Goal: Complete application form

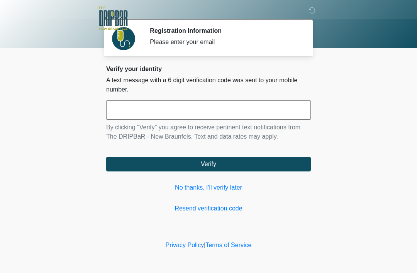
click at [263, 113] on input "text" at bounding box center [208, 109] width 204 height 19
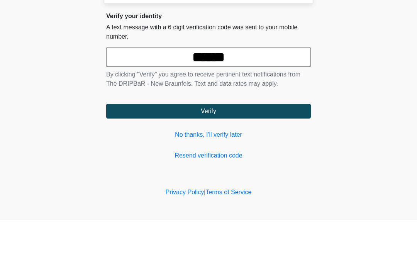
type input "******"
click at [221, 157] on button "Verify" at bounding box center [208, 164] width 204 height 15
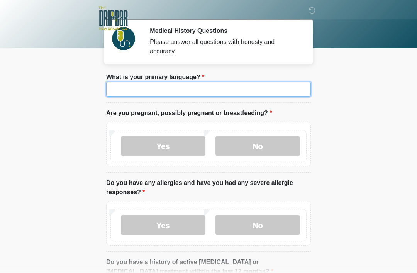
click at [198, 89] on input "What is your primary language?" at bounding box center [208, 89] width 204 height 15
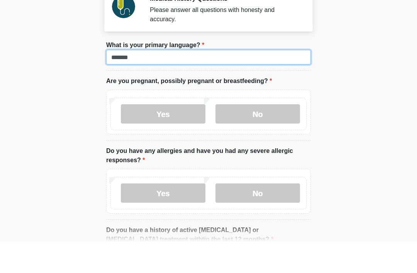
type input "*******"
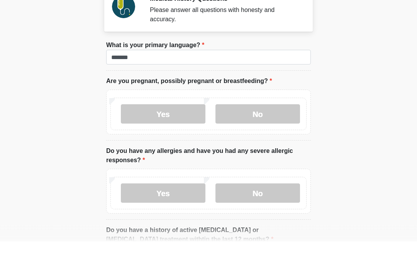
click at [178, 136] on label "Yes" at bounding box center [163, 145] width 84 height 19
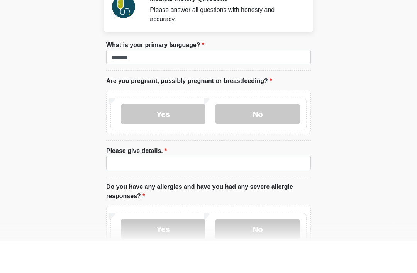
scroll to position [32, 0]
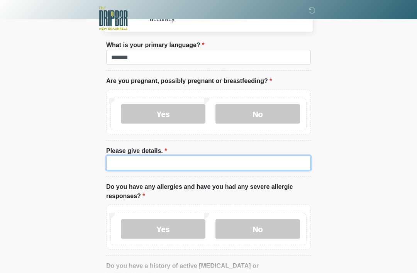
click at [185, 162] on input "Please give details." at bounding box center [208, 162] width 204 height 15
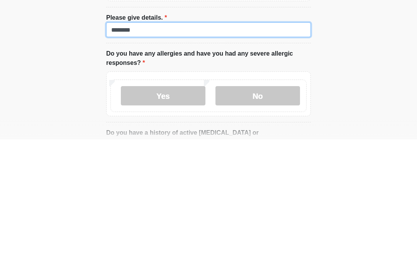
type input "********"
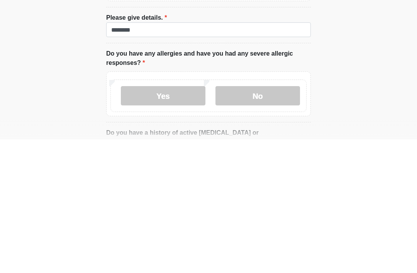
click at [264, 219] on label "No" at bounding box center [257, 228] width 84 height 19
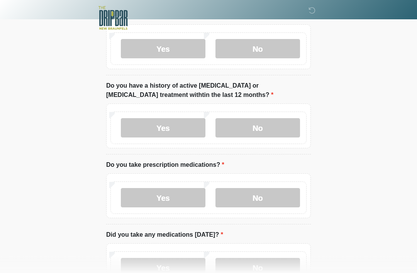
scroll to position [218, 0]
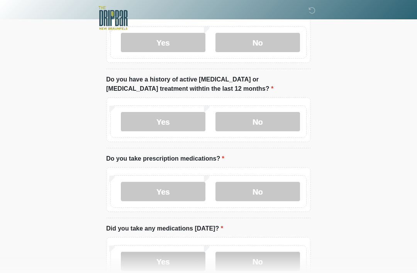
click at [275, 121] on label "No" at bounding box center [257, 121] width 84 height 19
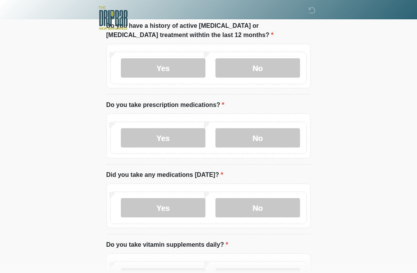
scroll to position [277, 0]
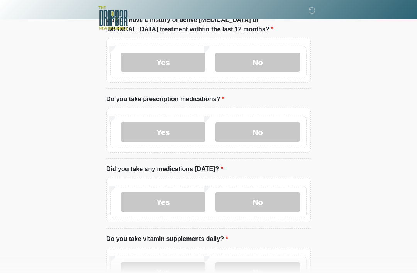
click at [265, 132] on label "No" at bounding box center [257, 132] width 84 height 19
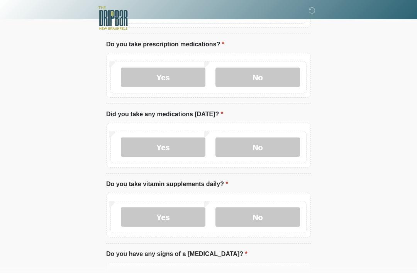
scroll to position [334, 0]
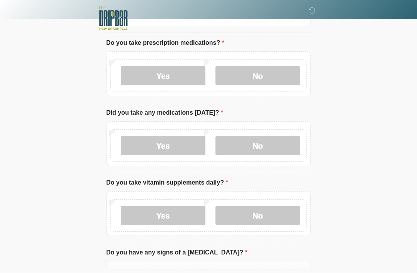
click at [171, 74] on label "Yes" at bounding box center [163, 75] width 84 height 19
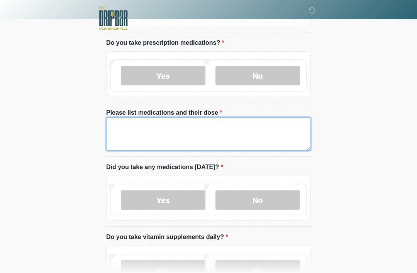
click at [160, 135] on textarea "Please list medications and their dose" at bounding box center [208, 133] width 204 height 33
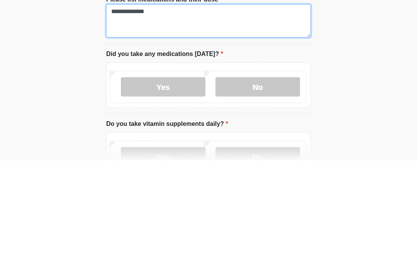
type textarea "**********"
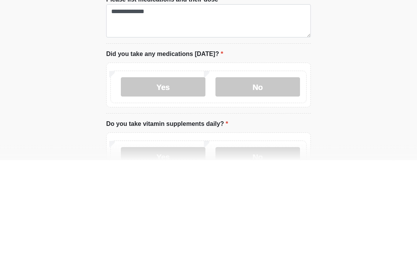
click at [176, 190] on label "Yes" at bounding box center [163, 199] width 84 height 19
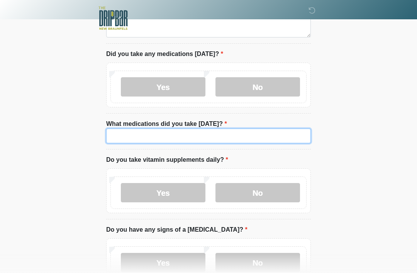
click at [181, 132] on input "What medications did you take [DATE]?" at bounding box center [208, 135] width 204 height 15
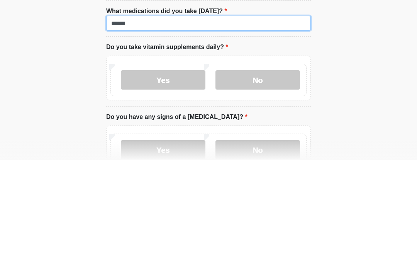
type input "******"
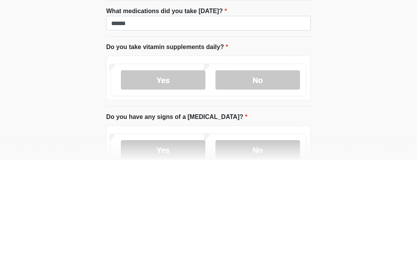
click at [260, 183] on label "No" at bounding box center [257, 192] width 84 height 19
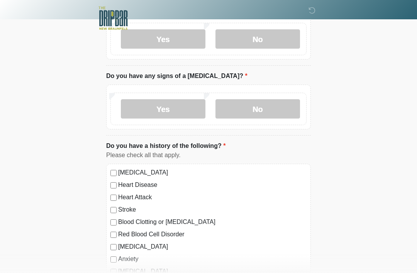
scroll to position [603, 0]
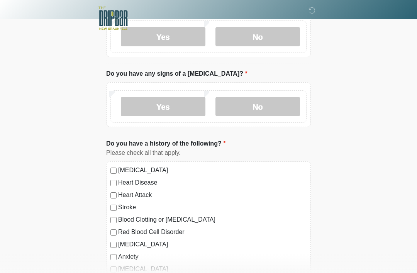
click at [266, 108] on label "No" at bounding box center [257, 106] width 84 height 19
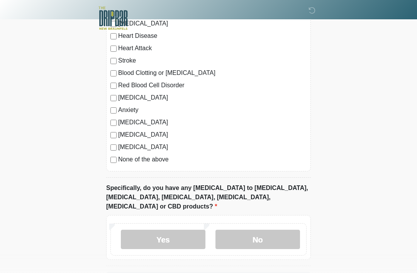
scroll to position [769, 0]
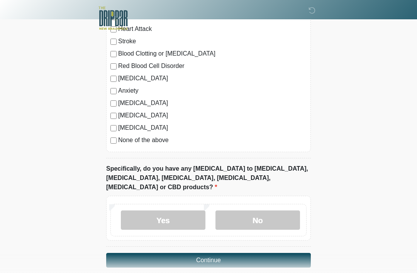
click at [262, 210] on label "No" at bounding box center [257, 219] width 84 height 19
click at [208, 253] on button "Continue" at bounding box center [208, 260] width 204 height 15
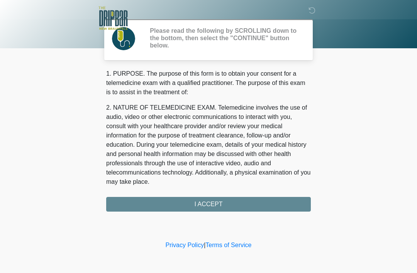
scroll to position [0, 0]
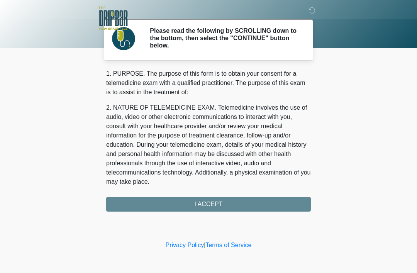
click at [220, 205] on div "1. PURPOSE. The purpose of this form is to obtain your consent for a telemedici…" at bounding box center [208, 140] width 204 height 142
click at [212, 203] on div "1. PURPOSE. The purpose of this form is to obtain your consent for a telemedici…" at bounding box center [208, 140] width 204 height 142
click at [209, 203] on div "1. PURPOSE. The purpose of this form is to obtain your consent for a telemedici…" at bounding box center [208, 140] width 204 height 142
click at [209, 205] on div "1. PURPOSE. The purpose of this form is to obtain your consent for a telemedici…" at bounding box center [208, 140] width 204 height 142
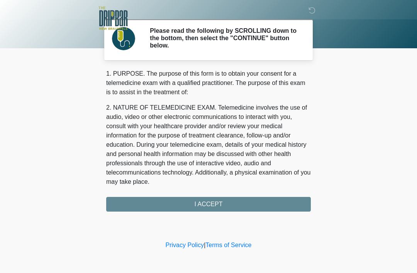
click at [209, 203] on div "1. PURPOSE. The purpose of this form is to obtain your consent for a telemedici…" at bounding box center [208, 140] width 204 height 142
click at [199, 204] on div "1. PURPOSE. The purpose of this form is to obtain your consent for a telemedici…" at bounding box center [208, 140] width 204 height 142
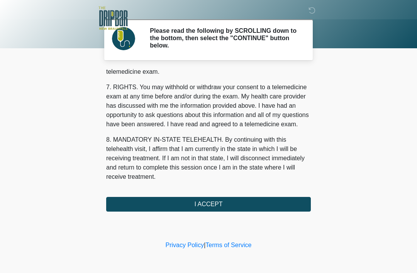
scroll to position [338, 0]
click at [212, 202] on button "I ACCEPT" at bounding box center [208, 204] width 204 height 15
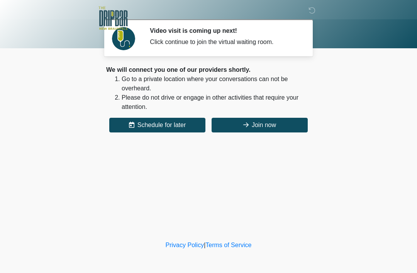
click at [256, 126] on button "Join now" at bounding box center [259, 125] width 96 height 15
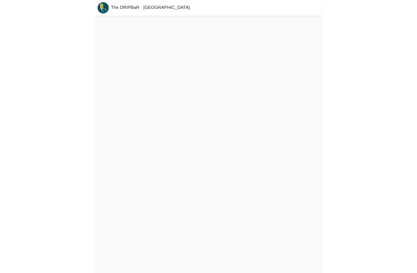
scroll to position [2, 0]
